Goal: Information Seeking & Learning: Learn about a topic

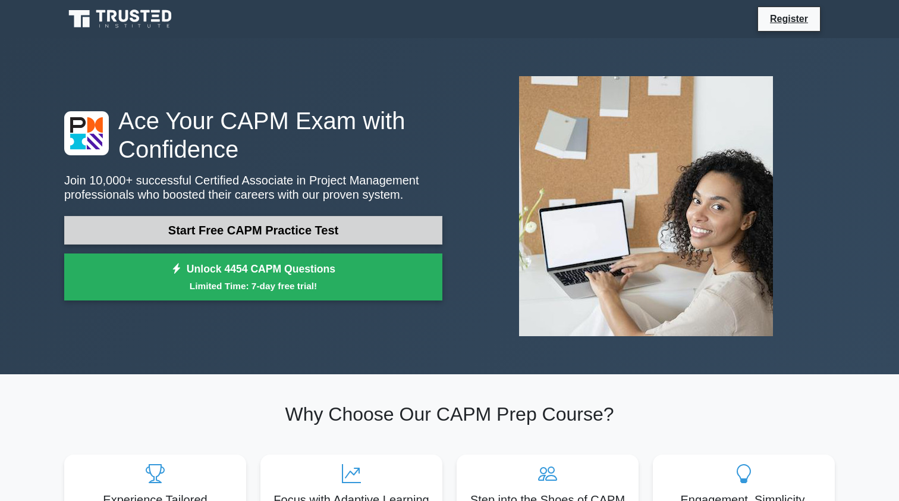
click at [328, 235] on link "Start Free CAPM Practice Test" at bounding box center [253, 230] width 378 height 29
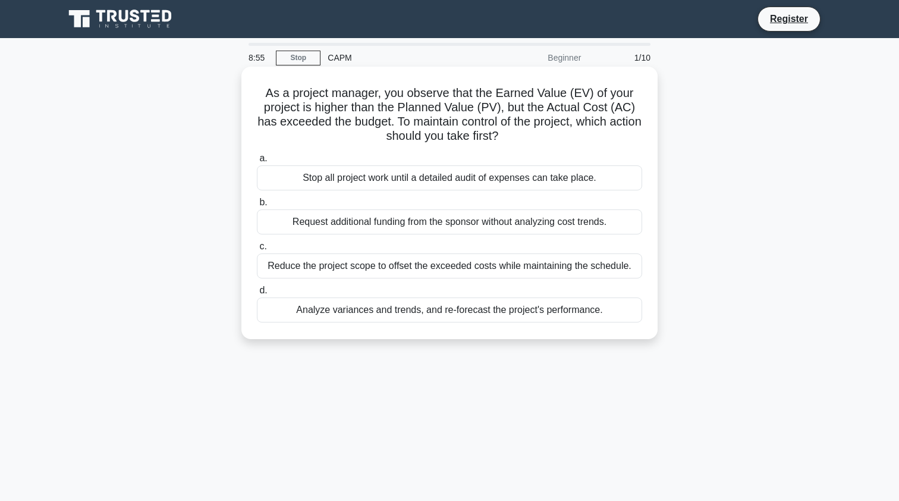
click at [439, 313] on div "Analyze variances and trends, and re-forecast the project's performance." at bounding box center [449, 309] width 385 height 25
click at [257, 294] on input "d. Analyze variances and trends, and re-forecast the project's performance." at bounding box center [257, 291] width 0 height 8
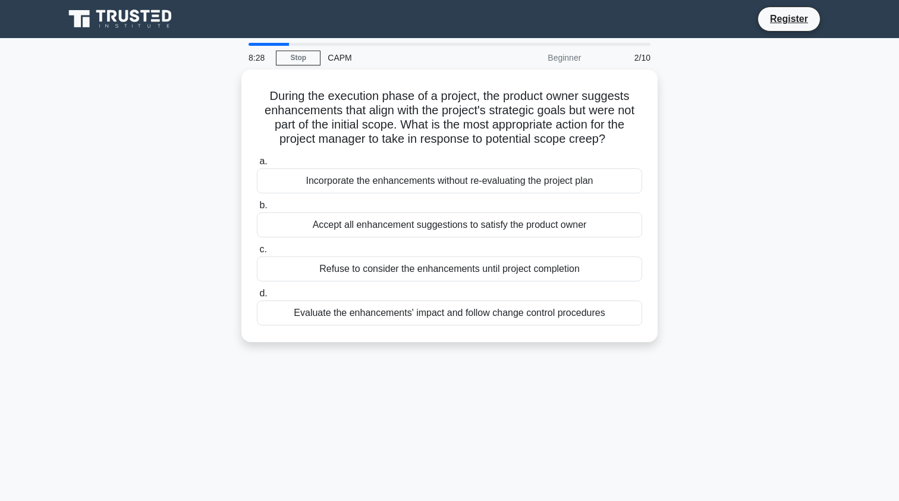
click at [439, 313] on div "Evaluate the enhancements' impact and follow change control procedures" at bounding box center [449, 312] width 385 height 25
click at [257, 297] on input "d. Evaluate the enhancements' impact and follow change control procedures" at bounding box center [257, 294] width 0 height 8
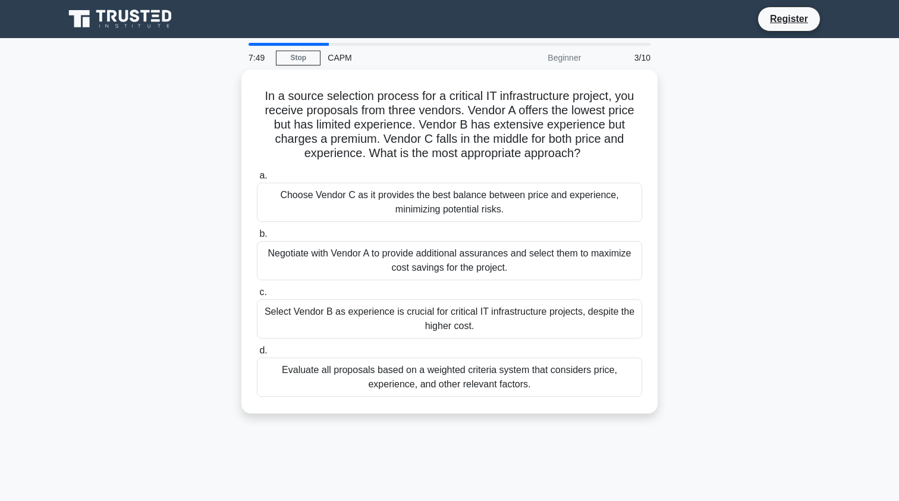
click at [439, 313] on div "Select Vendor B as experience is crucial for critical IT infrastructure project…" at bounding box center [449, 318] width 385 height 39
click at [257, 296] on input "c. Select Vendor B as experience is crucial for critical IT infrastructure proj…" at bounding box center [257, 292] width 0 height 8
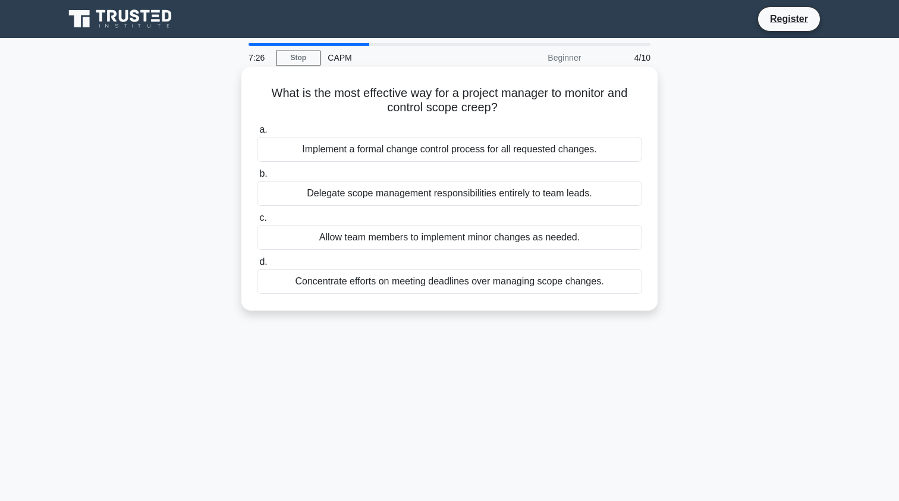
click at [527, 150] on div "Implement a formal change control process for all requested changes." at bounding box center [449, 149] width 385 height 25
click at [257, 134] on input "a. Implement a formal change control process for all requested changes." at bounding box center [257, 130] width 0 height 8
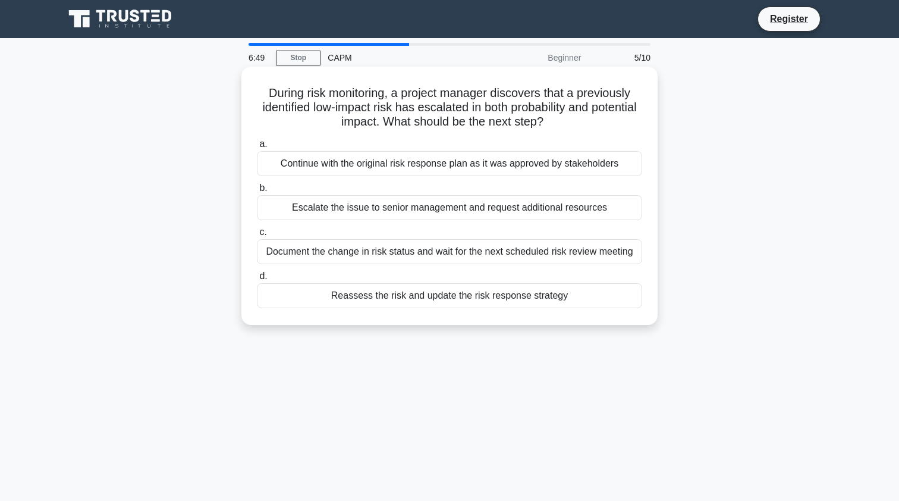
click at [493, 300] on div "Reassess the risk and update the risk response strategy" at bounding box center [449, 295] width 385 height 25
click at [257, 280] on input "d. Reassess the risk and update the risk response strategy" at bounding box center [257, 276] width 0 height 8
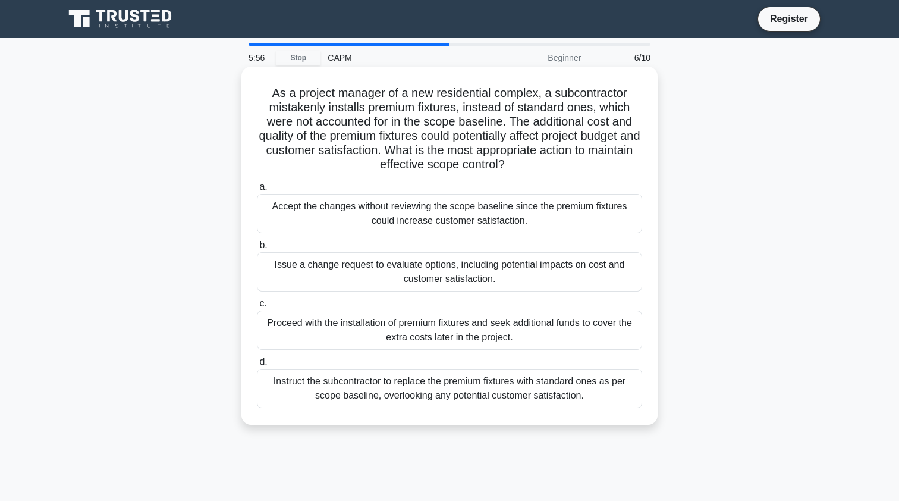
click at [479, 282] on div "Issue a change request to evaluate options, including potential impacts on cost…" at bounding box center [449, 271] width 385 height 39
click at [257, 249] on input "b. Issue a change request to evaluate options, including potential impacts on c…" at bounding box center [257, 245] width 0 height 8
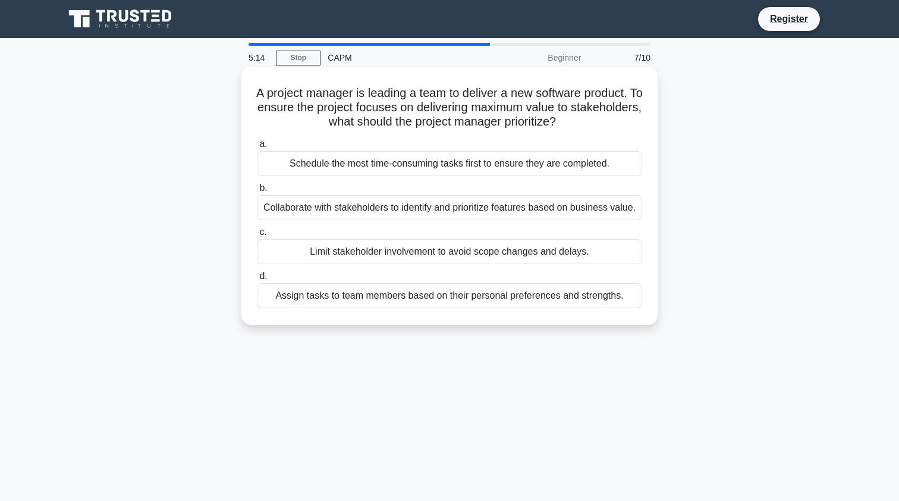
click at [492, 207] on div "Collaborate with stakeholders to identify and prioritize features based on busi…" at bounding box center [449, 207] width 385 height 25
click at [257, 192] on input "b. Collaborate with stakeholders to identify and prioritize features based on b…" at bounding box center [257, 188] width 0 height 8
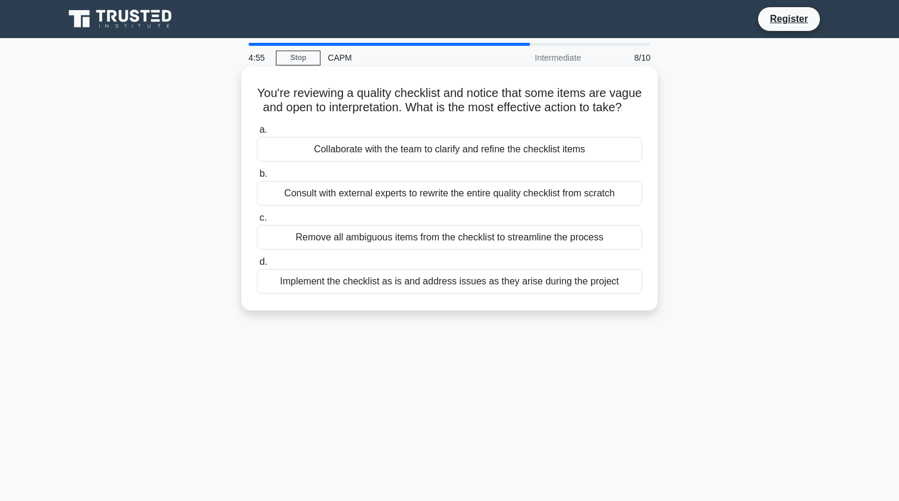
click at [483, 156] on div "Collaborate with the team to clarify and refine the checklist items" at bounding box center [449, 149] width 385 height 25
click at [257, 134] on input "a. Collaborate with the team to clarify and refine the checklist items" at bounding box center [257, 130] width 0 height 8
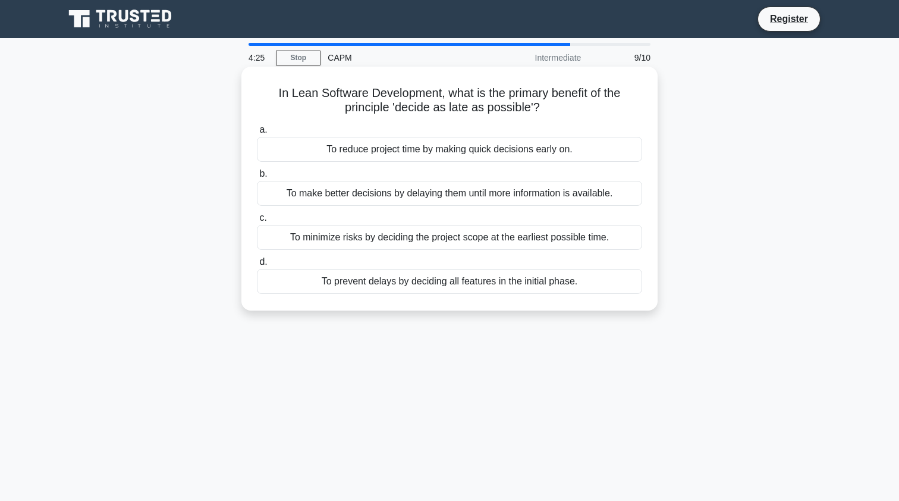
click at [446, 196] on div "To make better decisions by delaying them until more information is available." at bounding box center [449, 193] width 385 height 25
click at [257, 178] on input "b. To make better decisions by delaying them until more information is availabl…" at bounding box center [257, 174] width 0 height 8
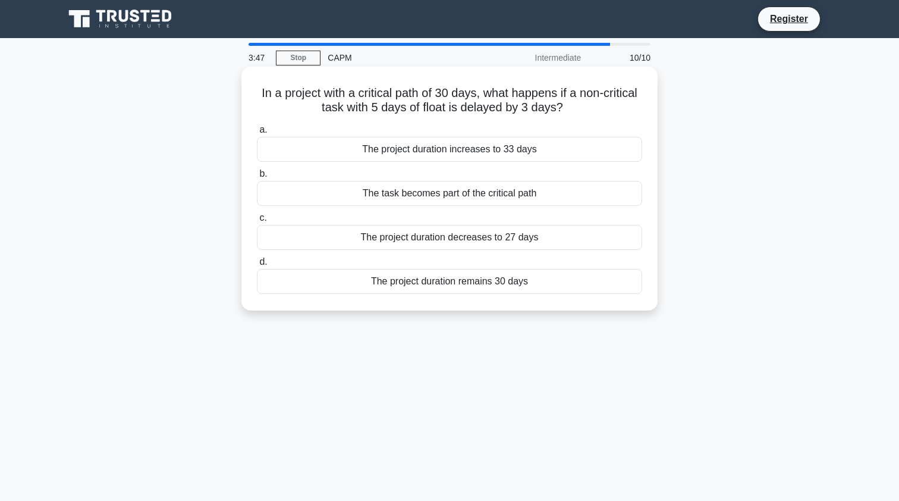
click at [483, 150] on div "The project duration increases to 33 days" at bounding box center [449, 149] width 385 height 25
click at [257, 134] on input "a. The project duration increases to 33 days" at bounding box center [257, 130] width 0 height 8
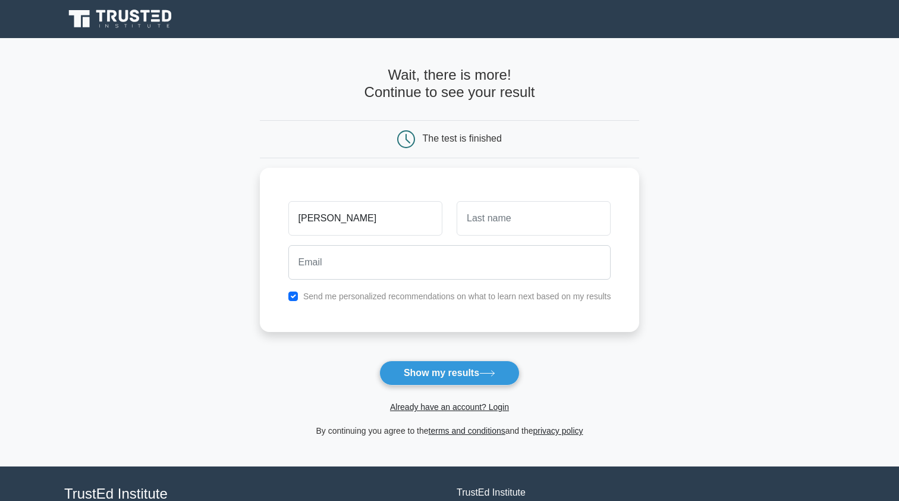
type input "Sahana"
type input "u"
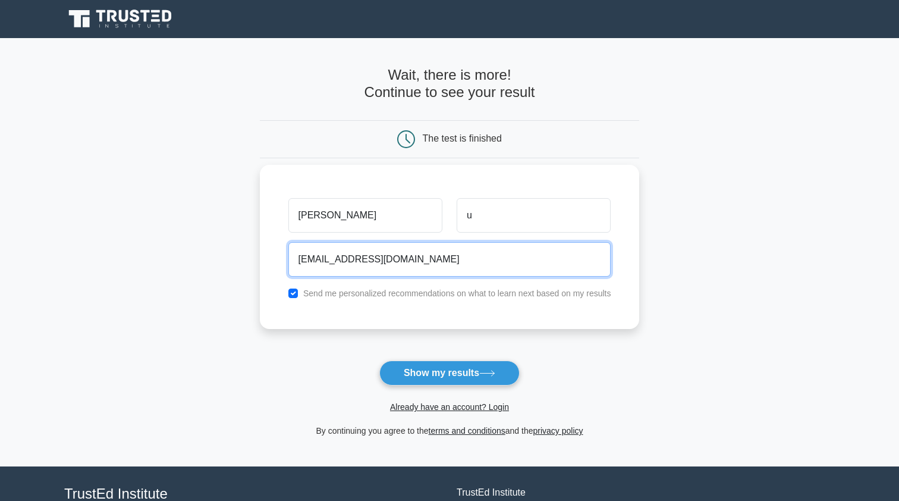
type input "sahanauday.ra@gmail.com"
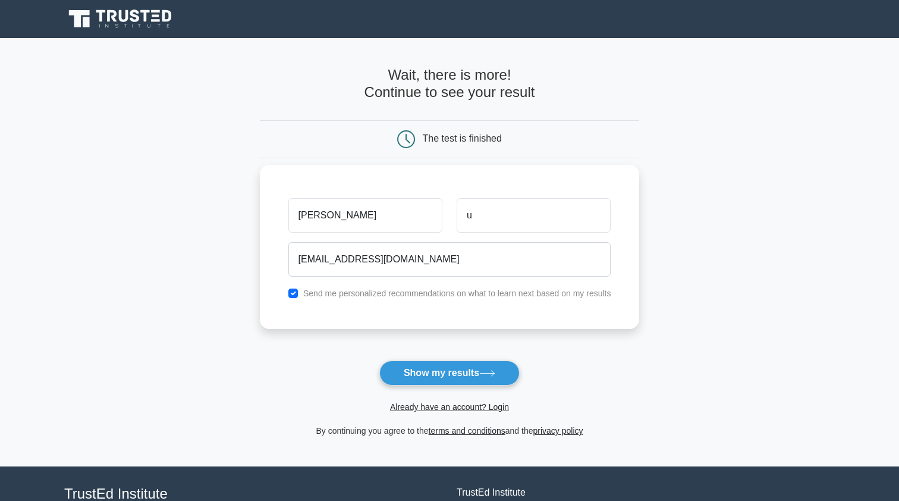
click at [400, 298] on div "Send me personalized recommendations on what to learn next based on my results" at bounding box center [449, 293] width 337 height 14
click at [412, 290] on label "Send me personalized recommendations on what to learn next based on my results" at bounding box center [457, 293] width 308 height 10
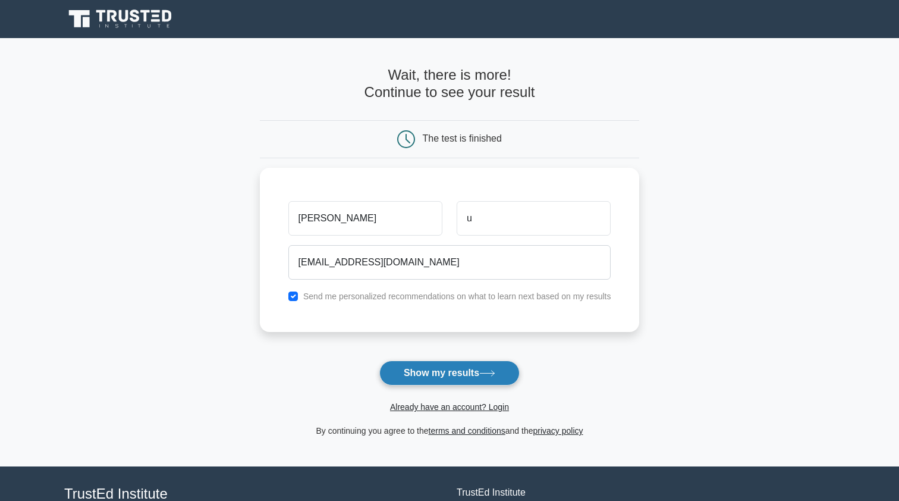
click at [425, 372] on button "Show my results" at bounding box center [449, 372] width 140 height 25
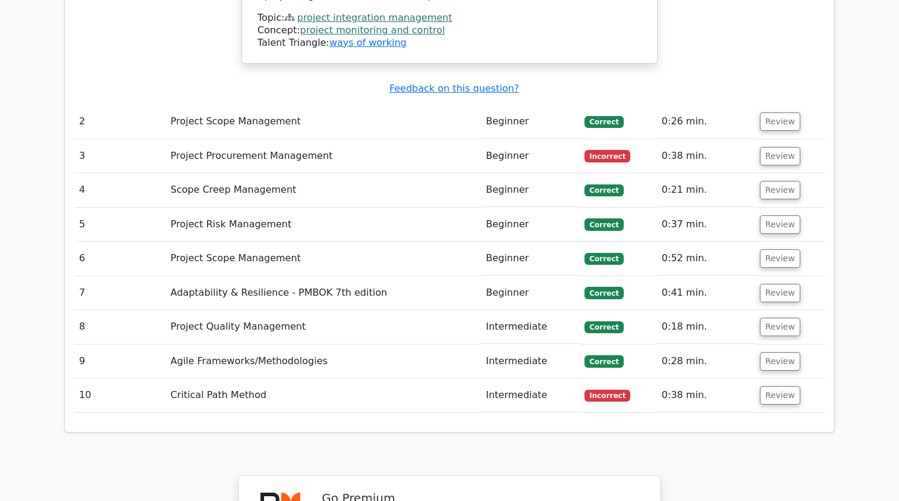
scroll to position [1734, 0]
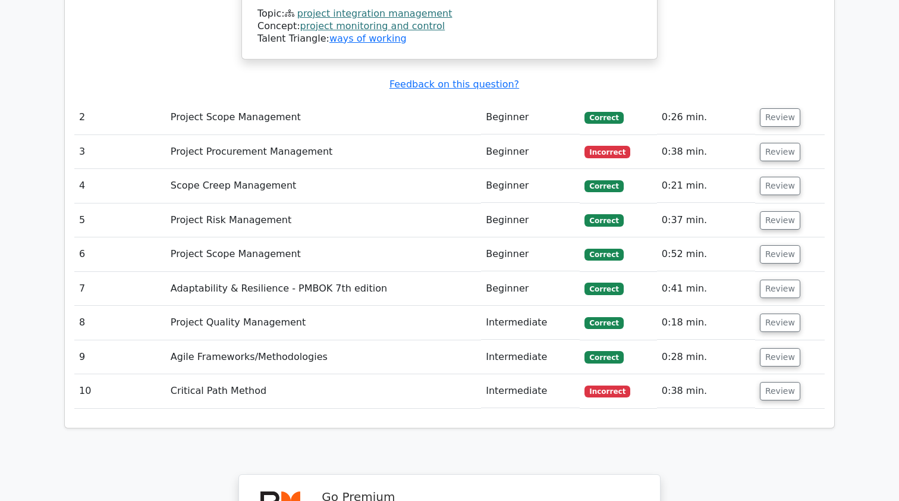
click at [227, 135] on td "Project Procurement Management" at bounding box center [323, 152] width 315 height 34
click at [781, 143] on button "Review" at bounding box center [780, 152] width 40 height 18
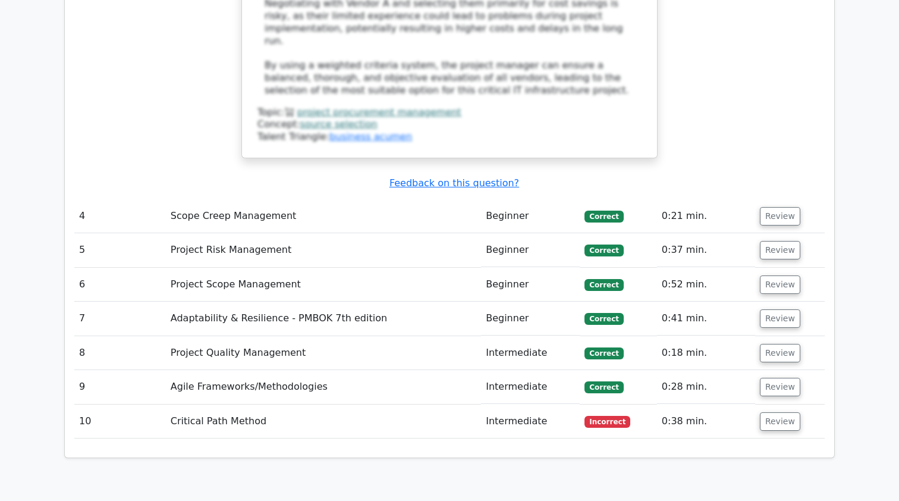
scroll to position [2548, 0]
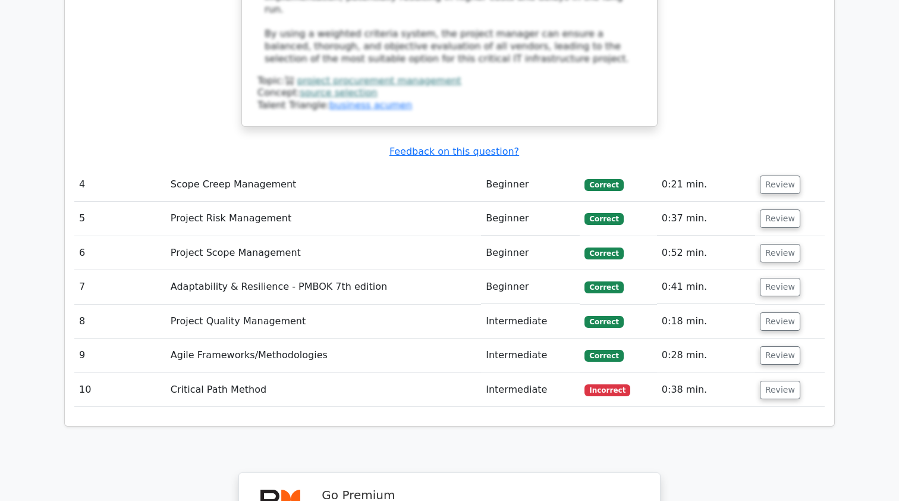
click at [797, 373] on td "Review" at bounding box center [790, 390] width 70 height 34
click at [781, 381] on button "Review" at bounding box center [780, 390] width 40 height 18
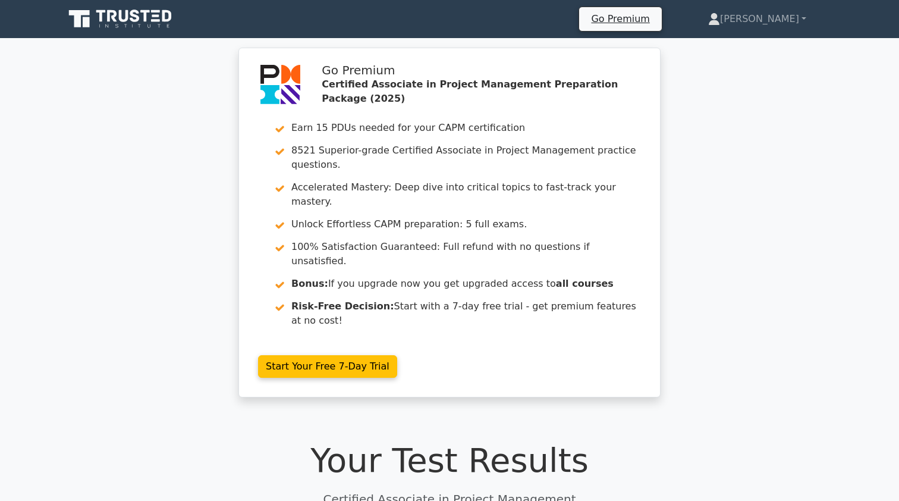
scroll to position [0, 0]
